Goal: Information Seeking & Learning: Learn about a topic

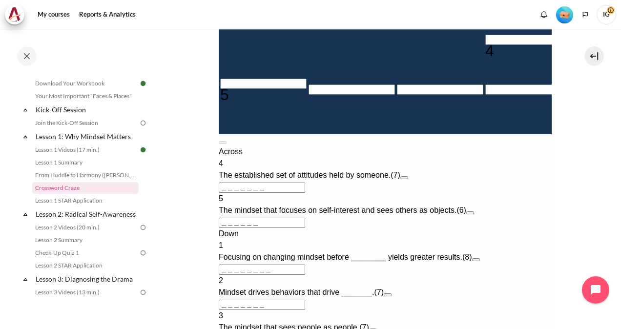
scroll to position [342, 0]
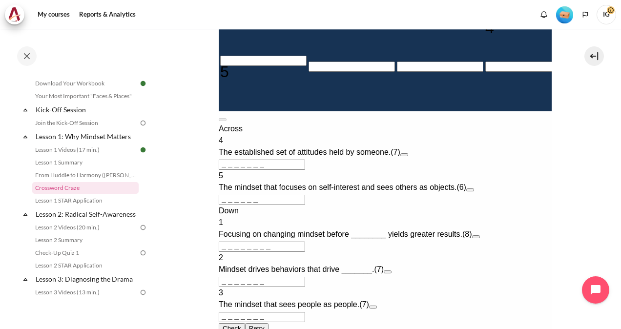
click at [408, 156] on button "Open extra clue for 4 Across. The established set of attitudes held by someone." at bounding box center [404, 154] width 8 height 3
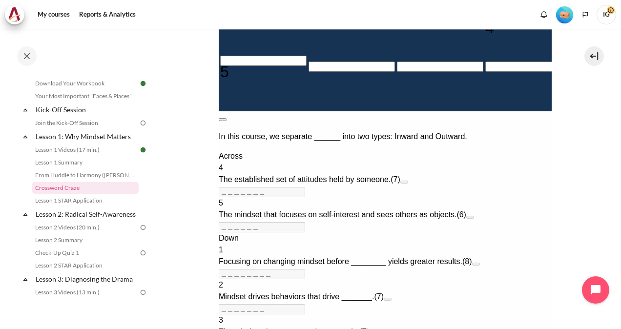
click at [226, 121] on button at bounding box center [222, 119] width 8 height 3
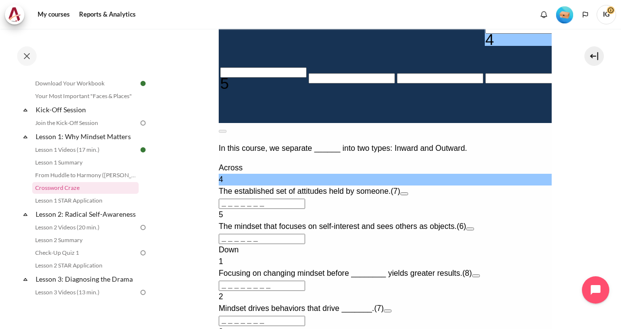
click at [485, 34] on input "Row 6, Column 4. 4 Across. The established set of attitudes held by someone., L…" at bounding box center [528, 28] width 86 height 10
type input "[DEMOGRAPHIC_DATA]"
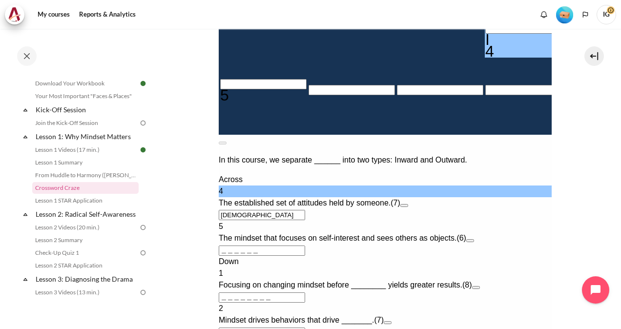
type input "IN＿＿＿＿＿"
type input "＿＿＿＿＿N＿＿"
type input "INW＿＿＿＿"
type input "INWA＿＿＿"
type input "INWAR＿＿"
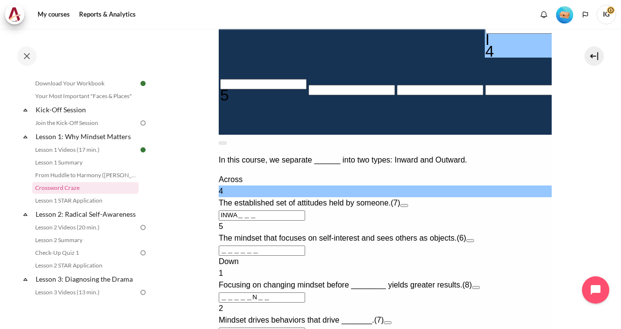
type input "＿＿R＿＿＿＿"
click at [485, 45] on div "I" at bounding box center [528, 40] width 86 height 12
type input "＿NWARD＿"
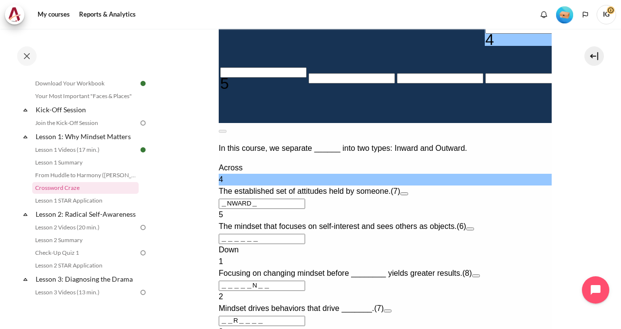
type input "ONWARD＿"
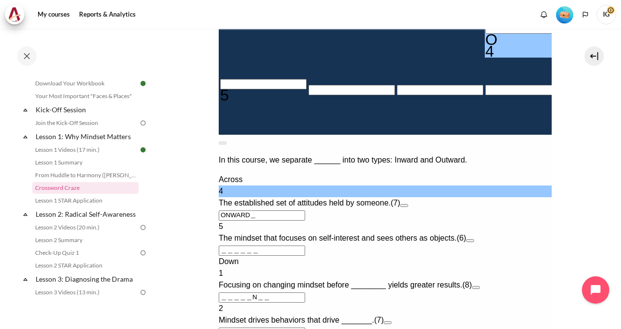
type input "OUWARD＿"
type input "＿＿＿＿＿U＿＿"
type input "OUTARD＿"
type input "OUTWRD＿"
type input "OUTWAD＿"
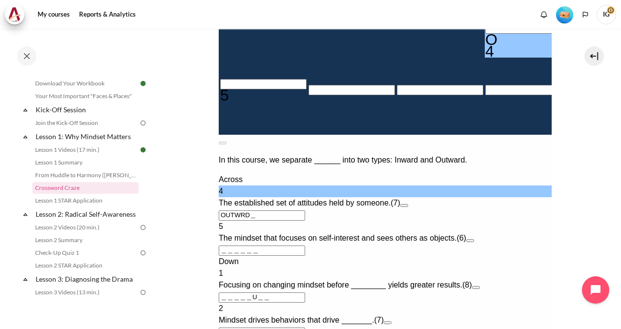
type input "＿＿A＿＿＿＿"
type input "OUTWAR＿"
type input "OUTWARD"
type input "＿＿D＿＿＿＿"
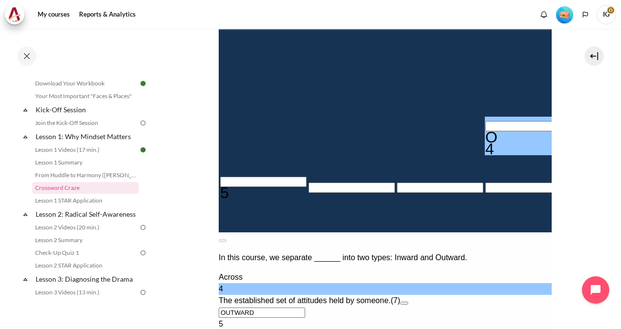
scroll to position [391, 0]
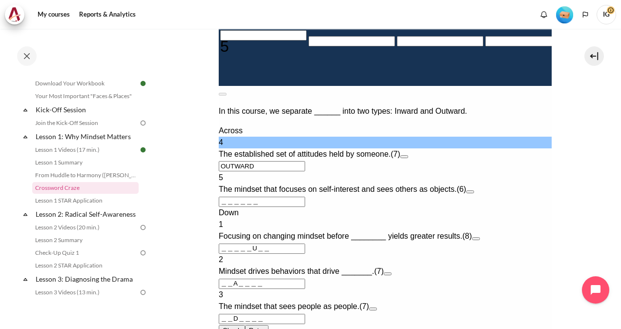
click at [474, 193] on button "Open extra clue for 5 Across. The mindset that focuses on self-interest and see…" at bounding box center [470, 191] width 8 height 3
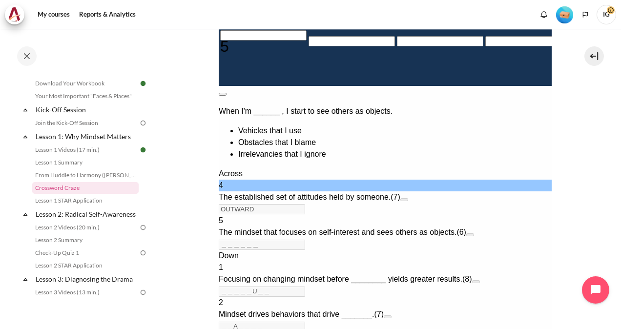
click at [226, 93] on button at bounding box center [222, 94] width 8 height 3
click at [474, 233] on button "Open extra clue for 5 Across. The mindset that focuses on self-interest and see…" at bounding box center [470, 234] width 8 height 3
click at [226, 93] on button at bounding box center [222, 94] width 8 height 3
click at [232, 41] on input "Crossword grid. Use arrow keys to navigate and the keyboard to enter characters…" at bounding box center [263, 35] width 86 height 10
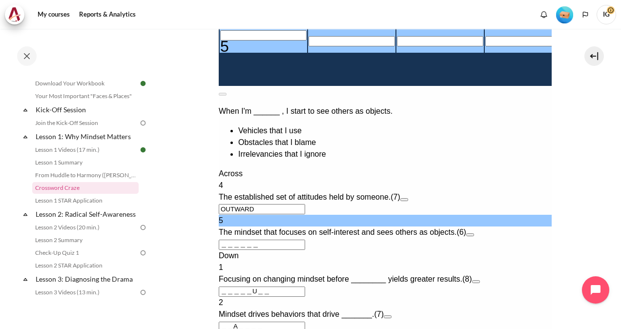
type input "V＿＿＿＿＿"
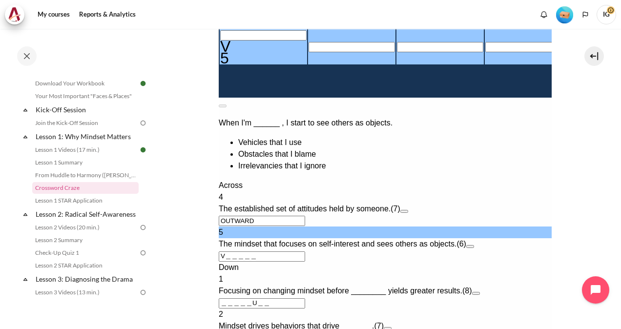
type input "VE＿＿＿＿"
type input "[DEMOGRAPHIC_DATA]"
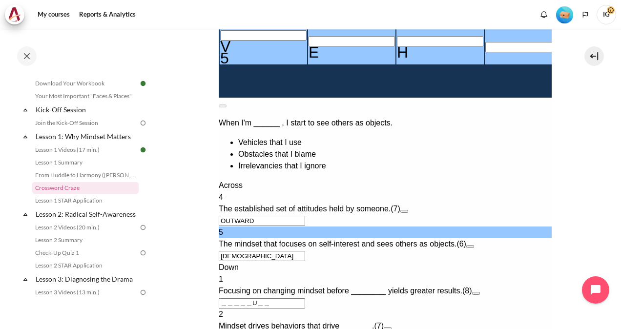
type input "VEHI＿＿"
type input "VEHIC＿"
type input "＿＿＿＿＿U＿C"
type input "VEHICL"
type input "VEHI＿＿"
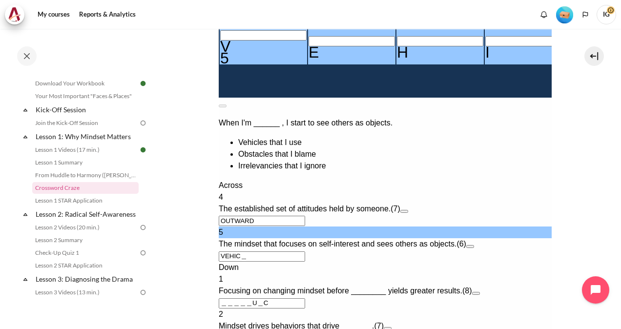
type input "＿＿＿＿＿U＿＿"
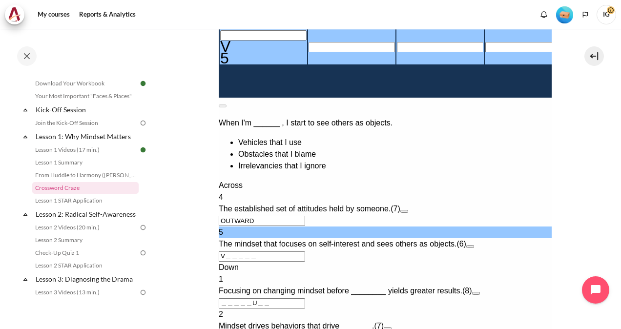
type input "＿＿＿＿＿＿"
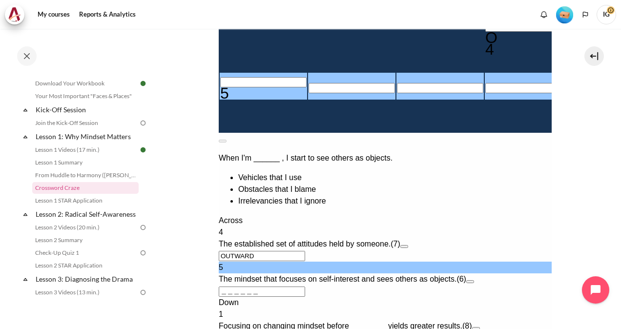
scroll to position [342, 0]
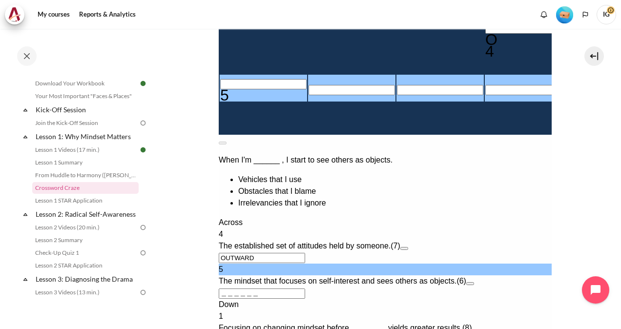
click at [242, 89] on input "Row 8, Column 1. 5 Across. The mindset that focuses on self-interest and sees o…" at bounding box center [263, 84] width 86 height 10
type input "O＿＿＿＿＿"
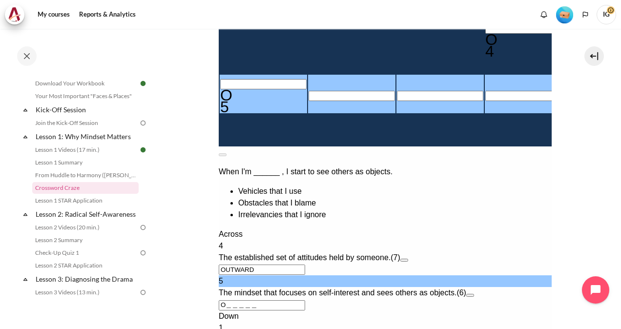
type input "OU＿＿＿＿"
type input "＿＿＿＿＿＿"
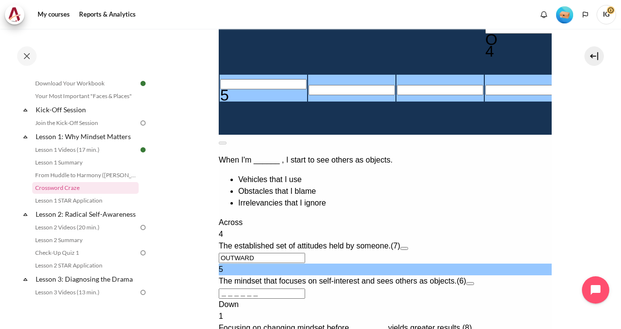
type input "I＿＿＿＿＿"
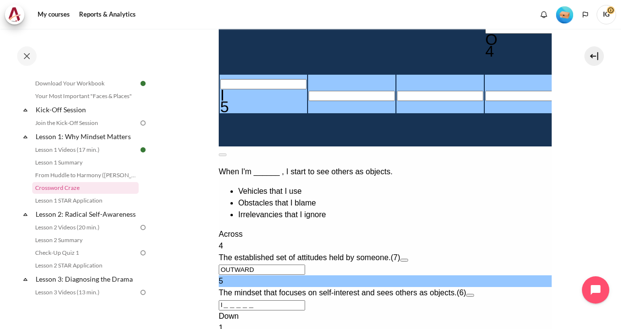
type input "IN＿＿＿＿"
type input "INW＿＿＿"
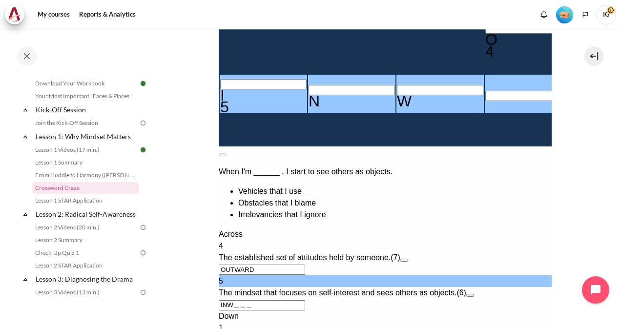
type input "INWA＿＿"
type input "INWAR＿"
type input "＿＿＿＿＿U＿R"
type input "INWARD"
click at [408, 259] on button "Open extra clue for 4 Across. The established set of attitudes held by someone." at bounding box center [404, 260] width 8 height 3
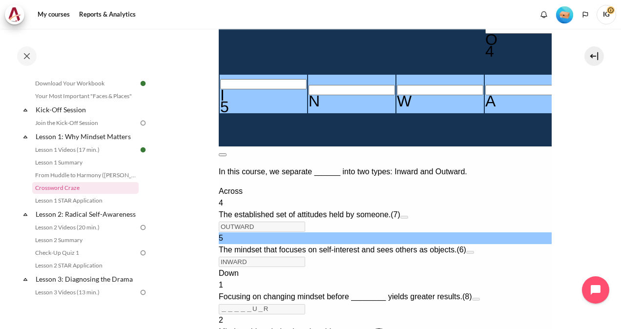
click at [226, 153] on button at bounding box center [222, 154] width 8 height 3
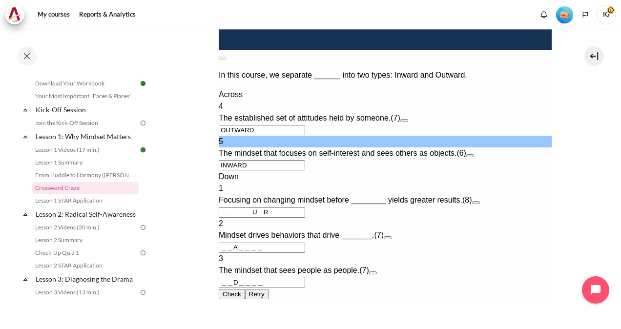
scroll to position [439, 0]
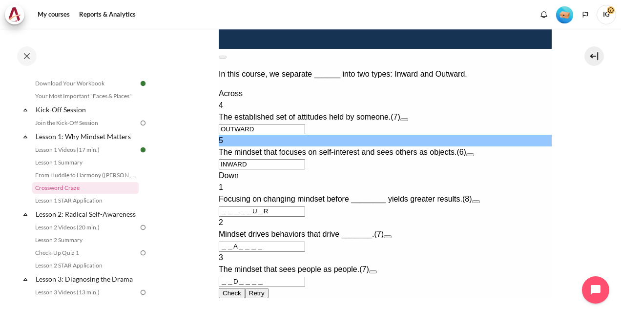
click at [479, 203] on button "Open extra clue for 1 Down. Focusing on changing mindset before ________ yields…" at bounding box center [476, 201] width 8 height 3
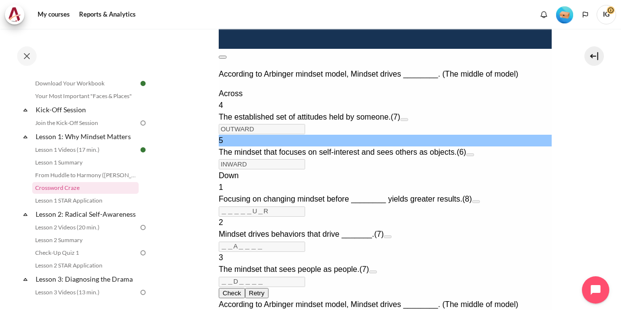
scroll to position [279, 0]
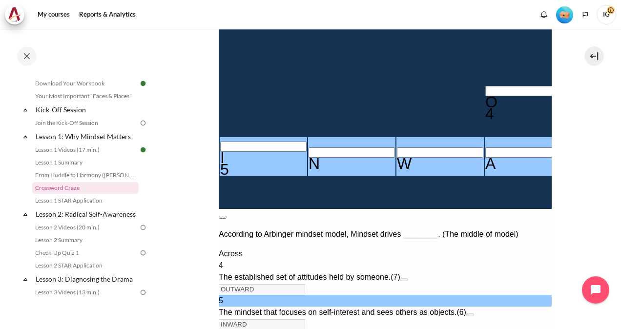
click at [226, 216] on button at bounding box center [222, 217] width 8 height 3
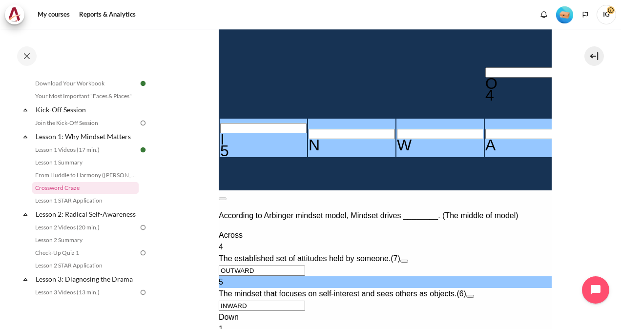
scroll to position [542, 0]
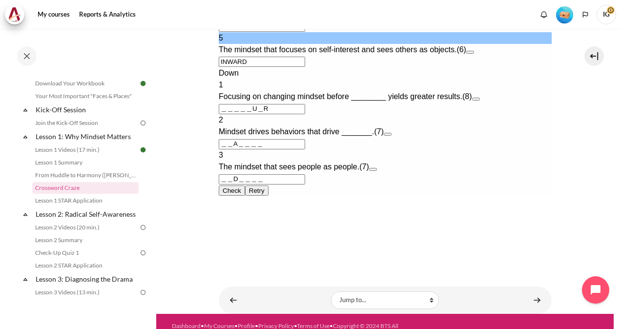
click at [236, 196] on button "Check Check the characters. The responses will be marked as correct, incorrect,…" at bounding box center [231, 191] width 26 height 10
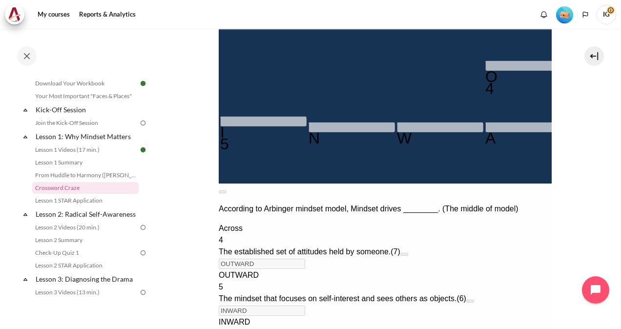
scroll to position [586, 0]
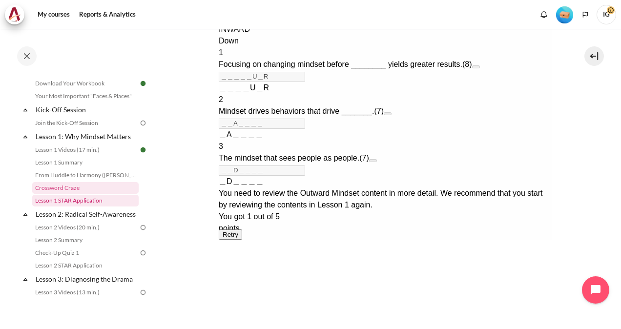
click at [49, 201] on link "Lesson 1 STAR Application" at bounding box center [85, 201] width 106 height 12
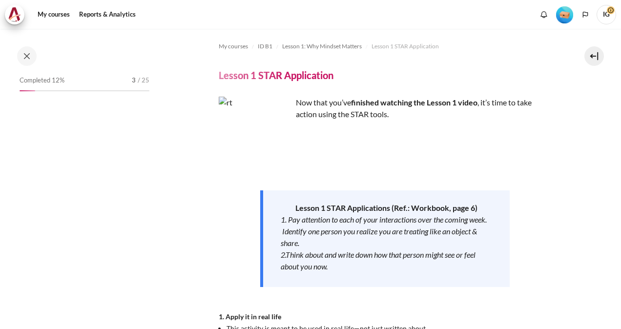
scroll to position [90, 0]
